Goal: Transaction & Acquisition: Purchase product/service

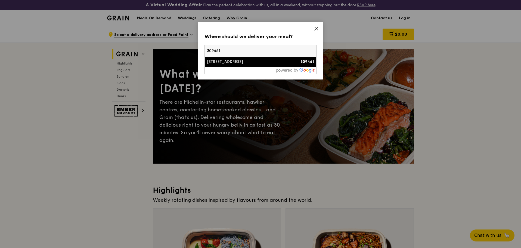
type input "309461"
click at [227, 65] on li "[STREET_ADDRESS] 309461" at bounding box center [260, 62] width 111 height 10
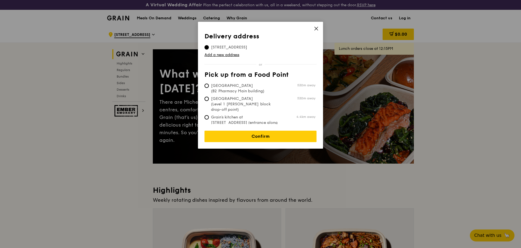
click at [243, 90] on span "[GEOGRAPHIC_DATA] (B2 Pharmacy Main building)" at bounding box center [244, 88] width 81 height 11
click at [209, 88] on input "[GEOGRAPHIC_DATA] (B2 Pharmacy Main building) 530m away" at bounding box center [206, 85] width 4 height 4
radio input "true"
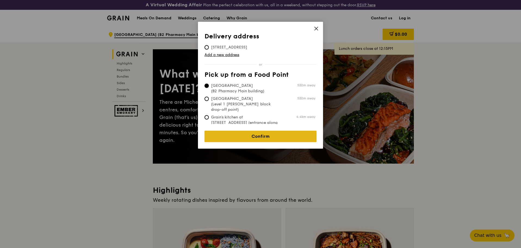
click at [258, 131] on link "Confirm" at bounding box center [260, 135] width 112 height 11
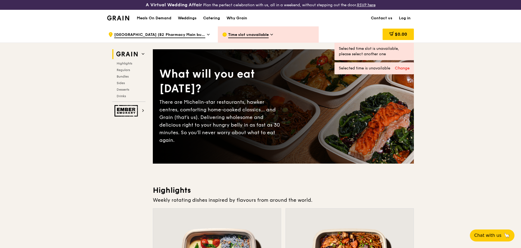
click at [264, 33] on span "Time slot unavailable" at bounding box center [248, 35] width 40 height 6
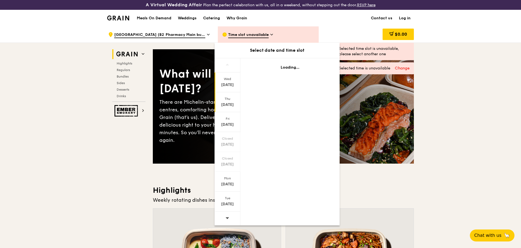
click at [227, 105] on div "[DATE]" at bounding box center [227, 104] width 24 height 5
click at [226, 186] on div "[DATE]" at bounding box center [227, 183] width 24 height 5
click at [231, 206] on div "[DATE]" at bounding box center [227, 203] width 24 height 5
click at [211, 36] on div ".cls-1 { fill: none; stroke: #fff; stroke-linecap: round; stroke-linejoin: roun…" at bounding box center [159, 34] width 110 height 16
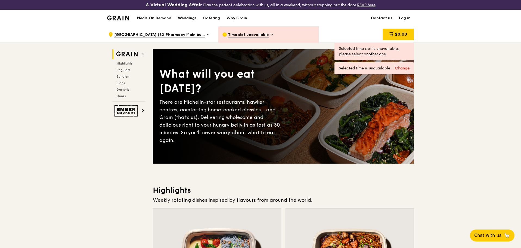
click at [209, 36] on icon at bounding box center [208, 34] width 3 height 5
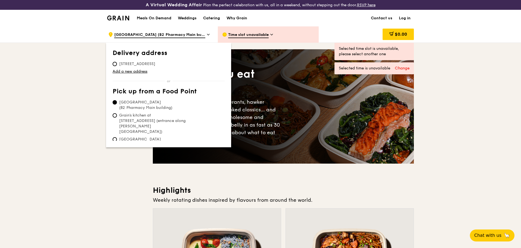
click at [163, 136] on span "[GEOGRAPHIC_DATA] (Level 1 [PERSON_NAME] block drop-off point)" at bounding box center [153, 144] width 81 height 16
click at [117, 137] on input "[GEOGRAPHIC_DATA] (Level 1 [PERSON_NAME] block drop-off point)" at bounding box center [115, 139] width 4 height 4
radio input "true"
click at [263, 37] on span "Time slot unavailable" at bounding box center [248, 35] width 40 height 6
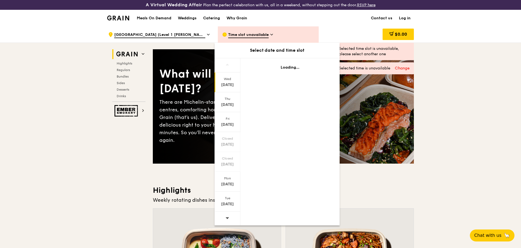
click at [226, 82] on div "[DATE]" at bounding box center [227, 84] width 24 height 5
click at [225, 105] on div "[DATE]" at bounding box center [227, 104] width 24 height 5
click at [228, 124] on div "[DATE]" at bounding box center [227, 124] width 24 height 5
click at [226, 185] on div "[DATE]" at bounding box center [227, 183] width 24 height 5
drag, startPoint x: 224, startPoint y: 195, endPoint x: 226, endPoint y: 198, distance: 3.4
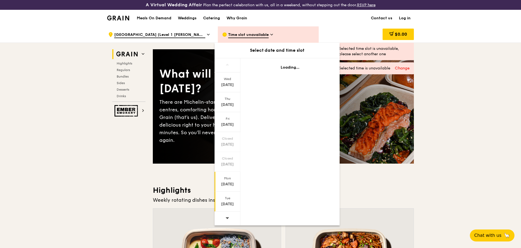
click at [226, 198] on div "[DATE]" at bounding box center [227, 201] width 26 height 20
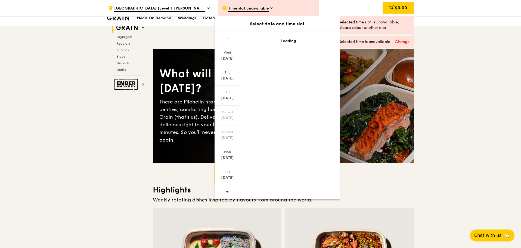
scroll to position [109, 0]
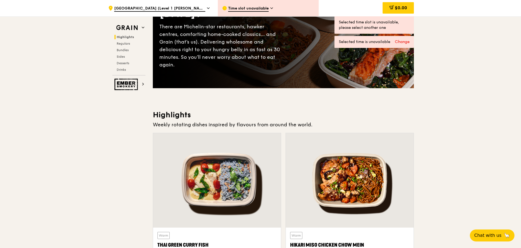
scroll to position [54, 0]
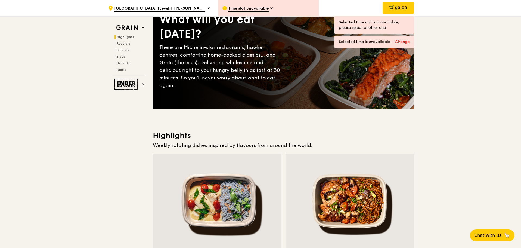
click at [204, 1] on div ".cls-1 { fill: none; stroke: #fff; stroke-linecap: round; stroke-linejoin: roun…" at bounding box center [158, 8] width 101 height 16
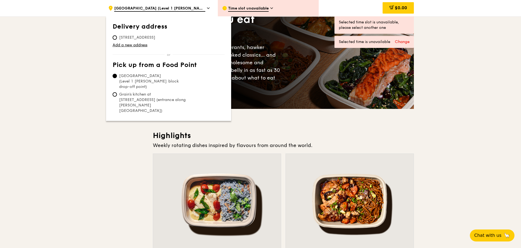
click at [135, 93] on span "Grain's kitchen at [STREET_ADDRESS] (entrance along [PERSON_NAME][GEOGRAPHIC_DA…" at bounding box center [153, 103] width 81 height 22
click at [117, 93] on input "Grain's kitchen at [STREET_ADDRESS] (entrance along [PERSON_NAME][GEOGRAPHIC_DA…" at bounding box center [115, 94] width 4 height 4
radio input "true"
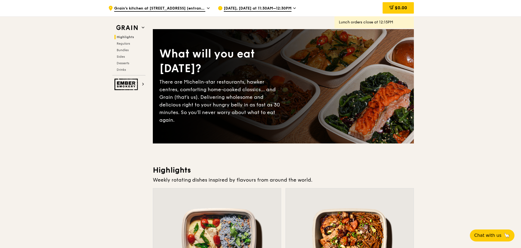
scroll to position [0, 0]
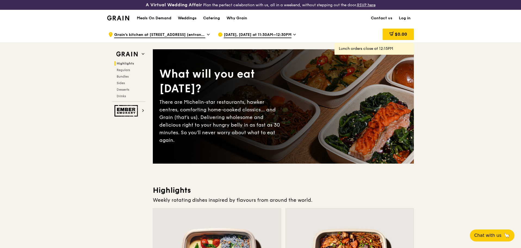
click at [160, 18] on h1 "Meals On Demand" at bounding box center [154, 17] width 35 height 5
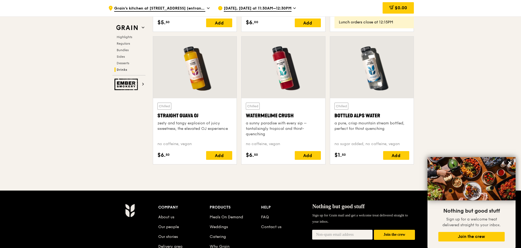
scroll to position [2228, 0]
